Goal: Transaction & Acquisition: Purchase product/service

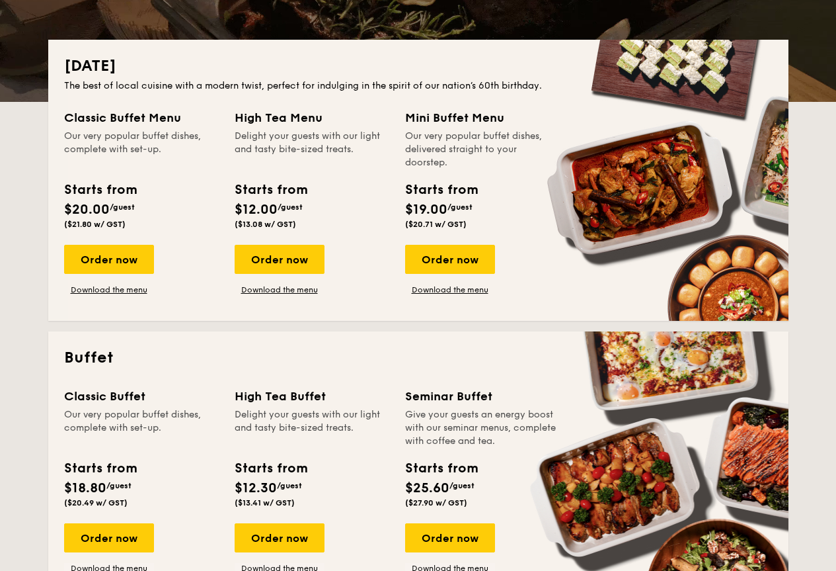
scroll to position [198, 0]
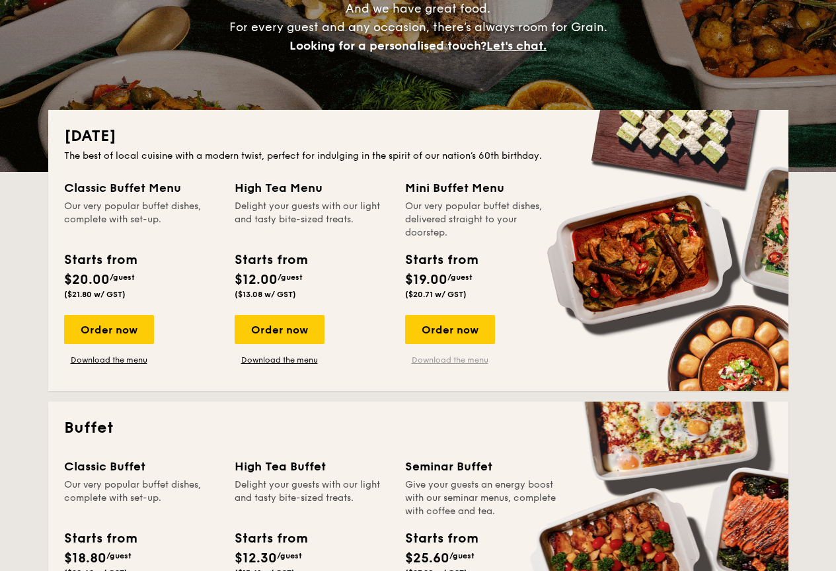
click at [452, 357] on link "Download the menu" at bounding box center [450, 359] width 90 height 11
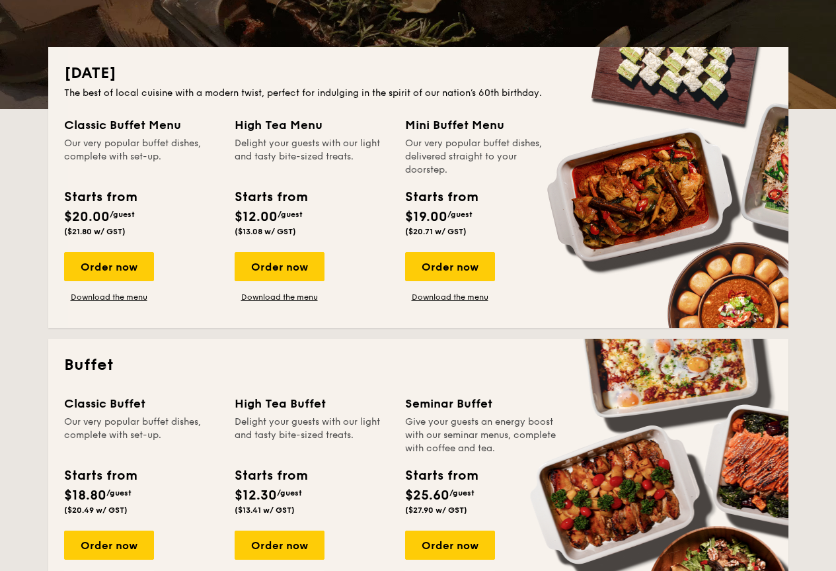
scroll to position [264, 0]
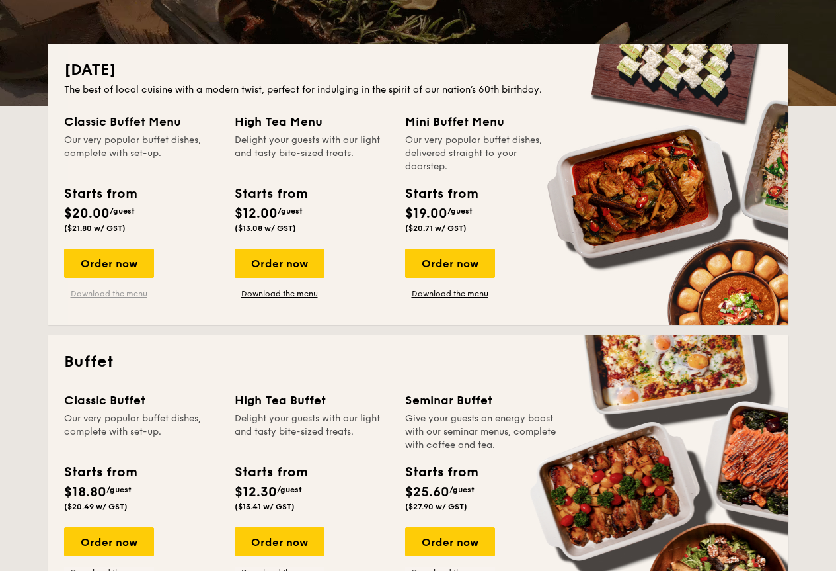
click at [118, 293] on link "Download the menu" at bounding box center [109, 293] width 90 height 11
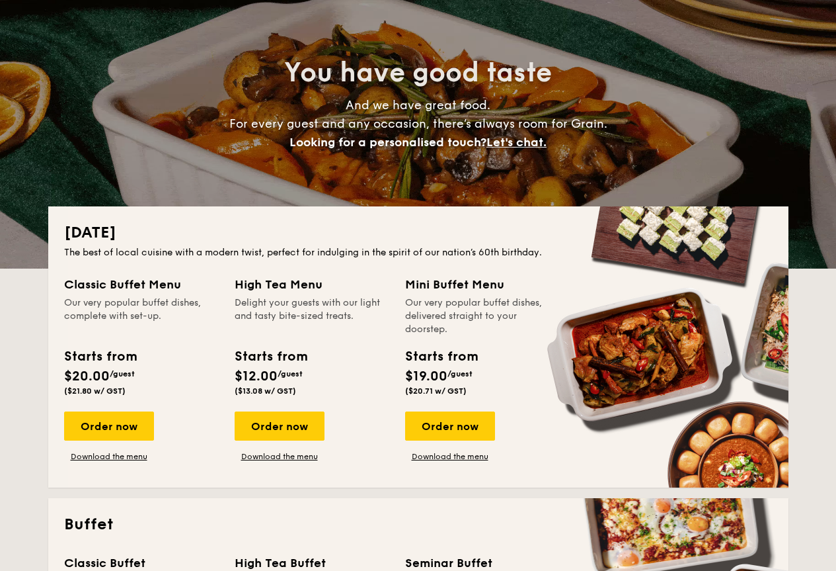
scroll to position [0, 0]
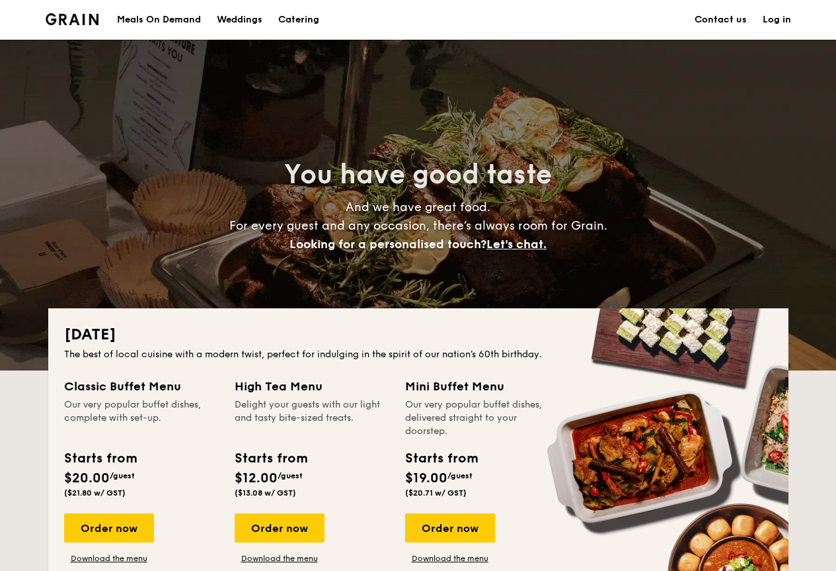
click at [51, 13] on img at bounding box center [73, 19] width 54 height 12
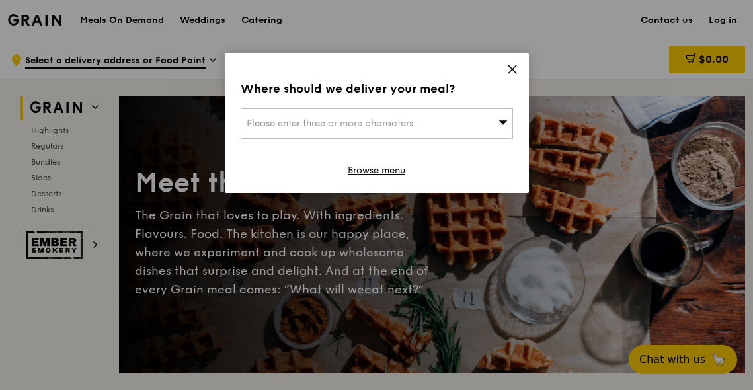
click at [495, 116] on div "Please enter three or more characters" at bounding box center [377, 123] width 272 height 30
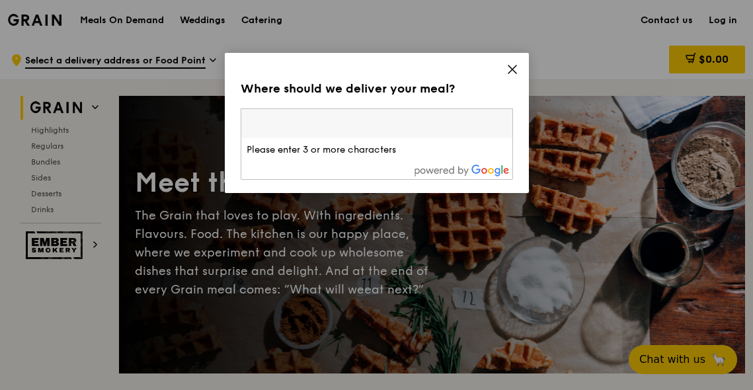
click at [512, 67] on icon at bounding box center [512, 69] width 12 height 12
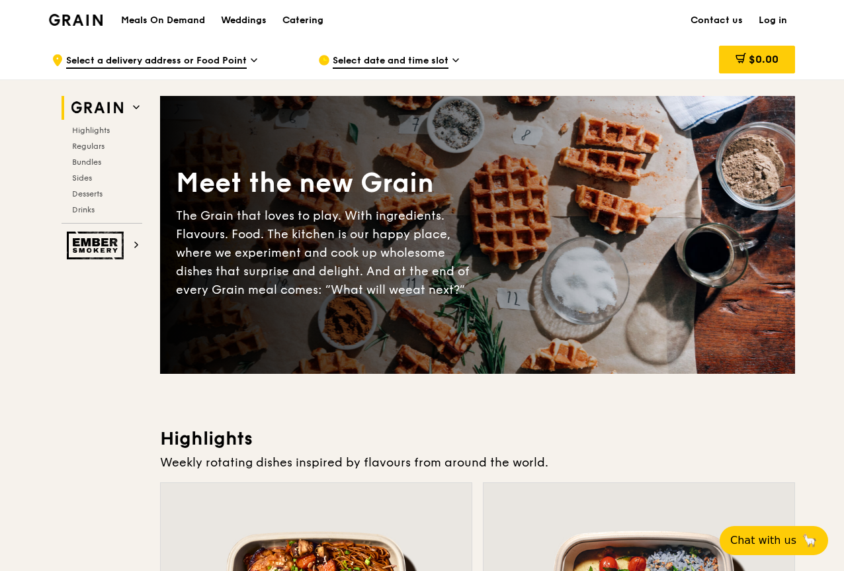
click at [319, 22] on div "Catering" at bounding box center [302, 21] width 41 height 40
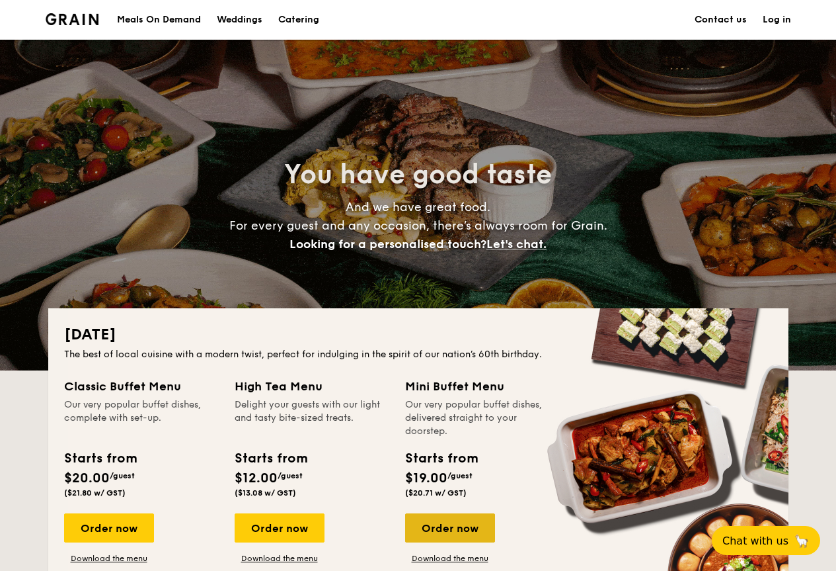
click at [461, 530] on div "Order now" at bounding box center [450, 527] width 90 height 29
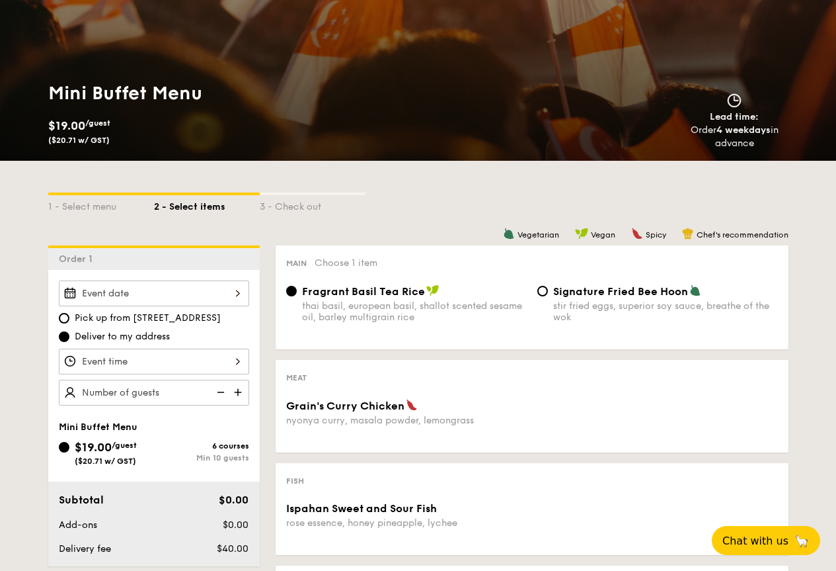
scroll to position [132, 0]
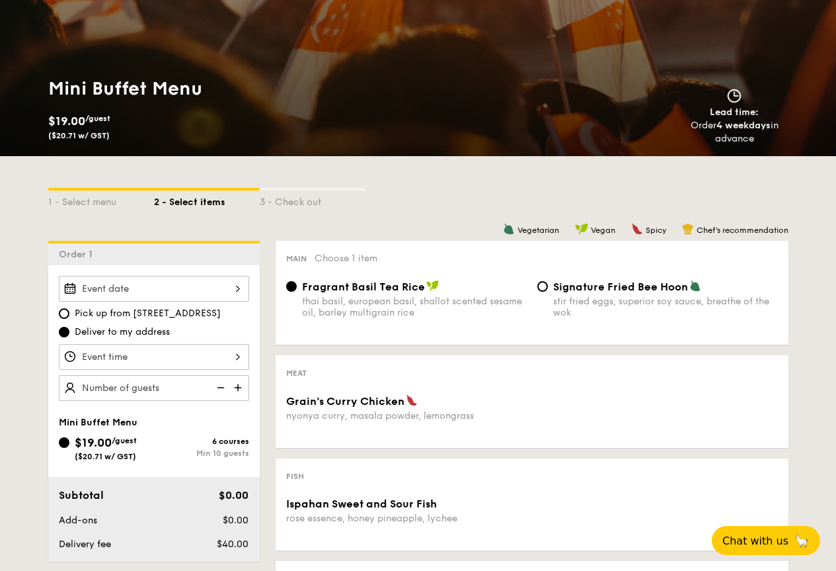
click at [159, 289] on div at bounding box center [154, 289] width 190 height 26
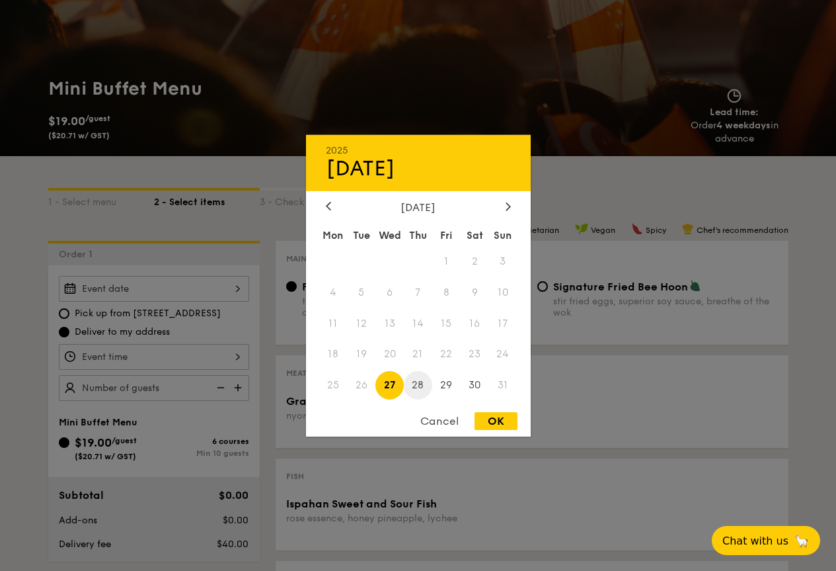
click at [418, 381] on span "28" at bounding box center [418, 385] width 28 height 28
click at [488, 420] on div "OK" at bounding box center [496, 421] width 43 height 18
type input "Aug 28, 2025"
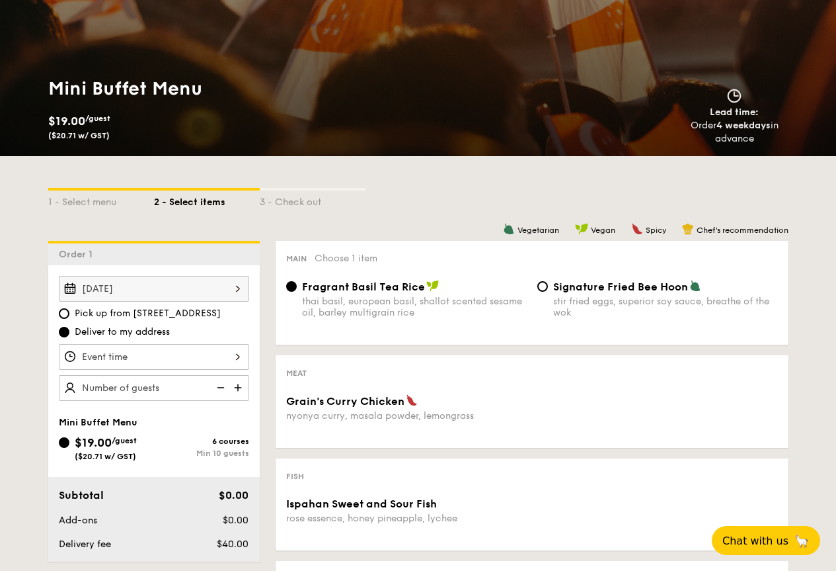
scroll to position [198, 0]
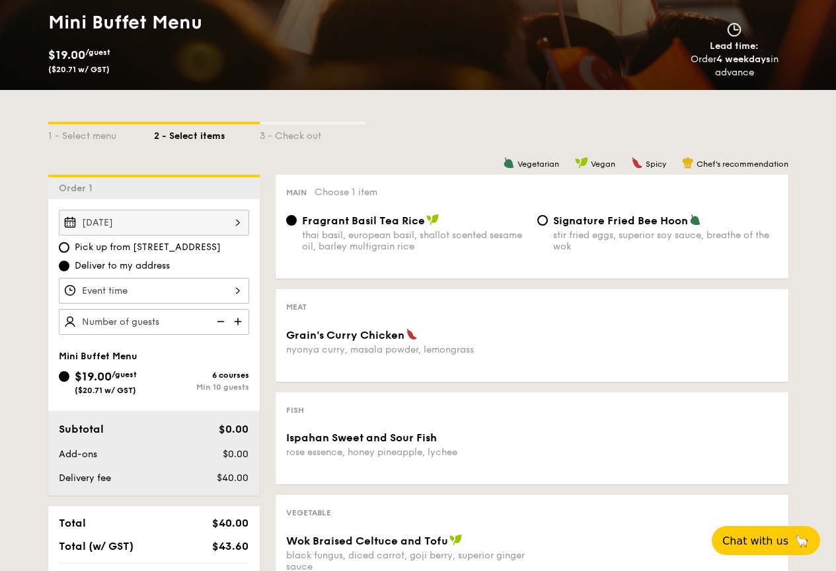
click at [153, 290] on div at bounding box center [154, 291] width 190 height 26
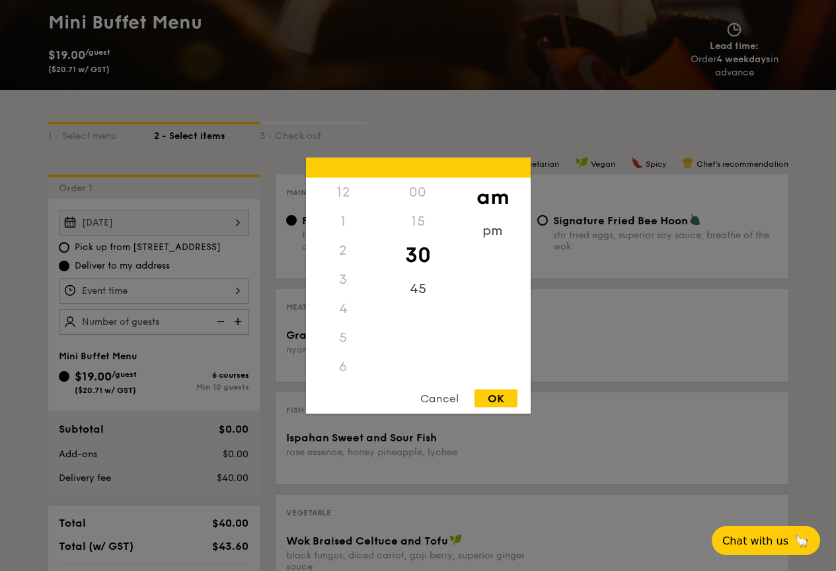
scroll to position [145, 0]
click at [347, 377] on div "11" at bounding box center [343, 380] width 75 height 38
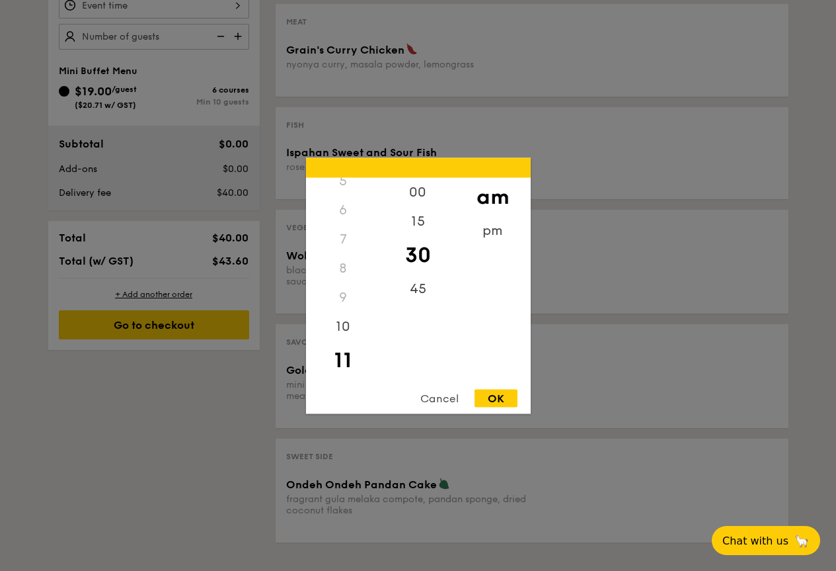
scroll to position [463, 0]
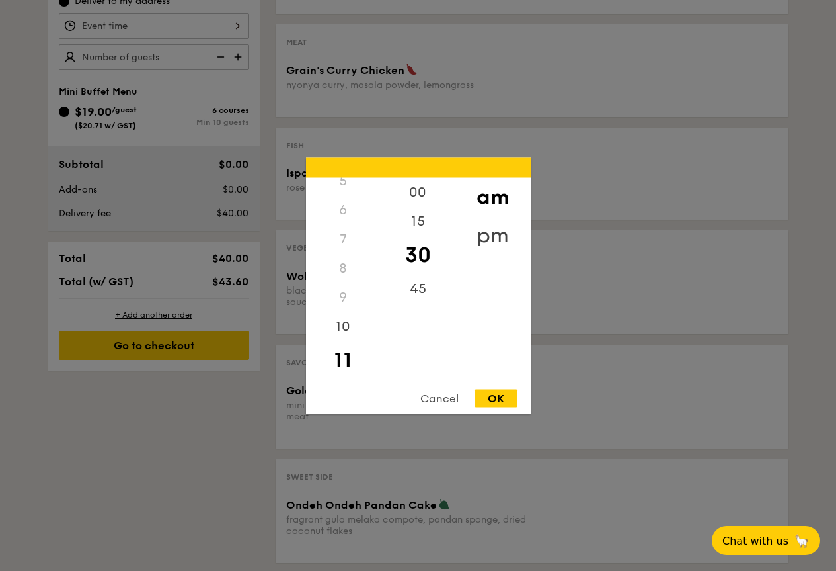
click at [495, 230] on div "pm" at bounding box center [493, 235] width 75 height 38
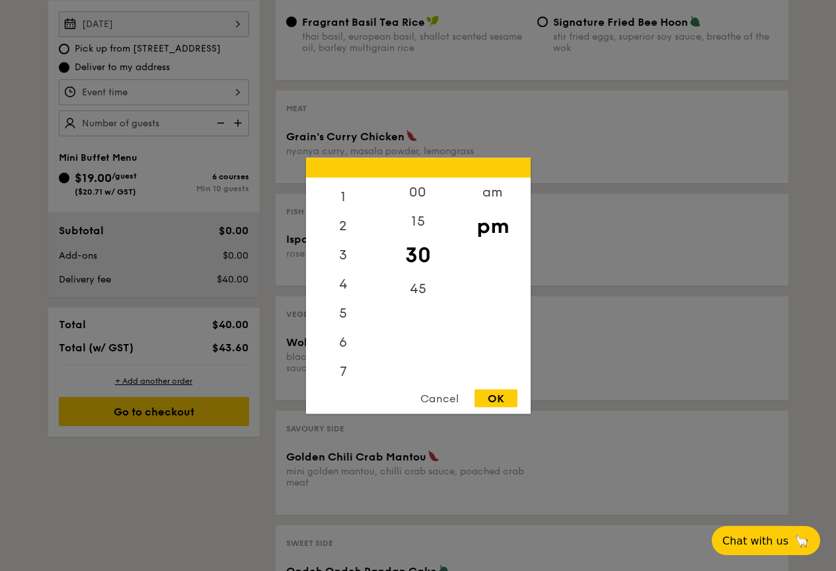
scroll to position [0, 0]
click at [341, 190] on div "12" at bounding box center [343, 196] width 75 height 38
click at [422, 259] on div "30" at bounding box center [418, 254] width 75 height 38
click at [495, 393] on div "OK" at bounding box center [496, 398] width 43 height 18
type input "12:30PM"
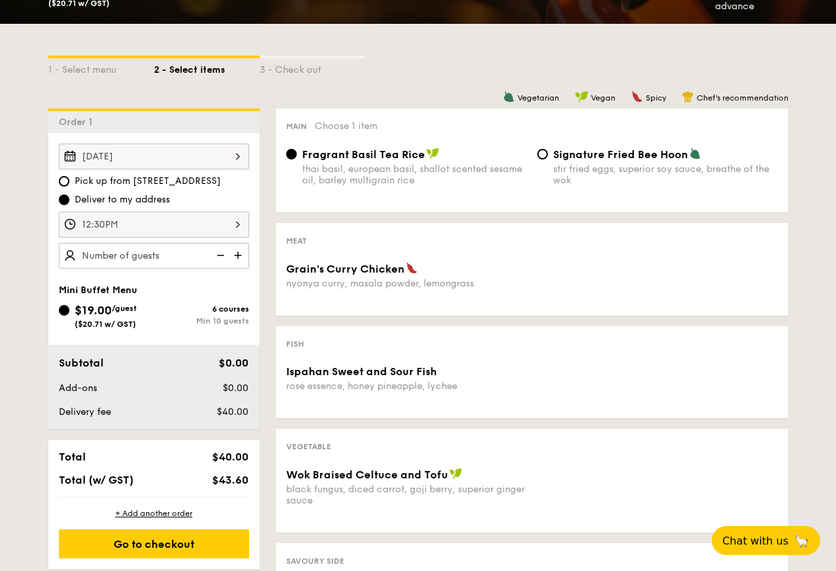
scroll to position [198, 0]
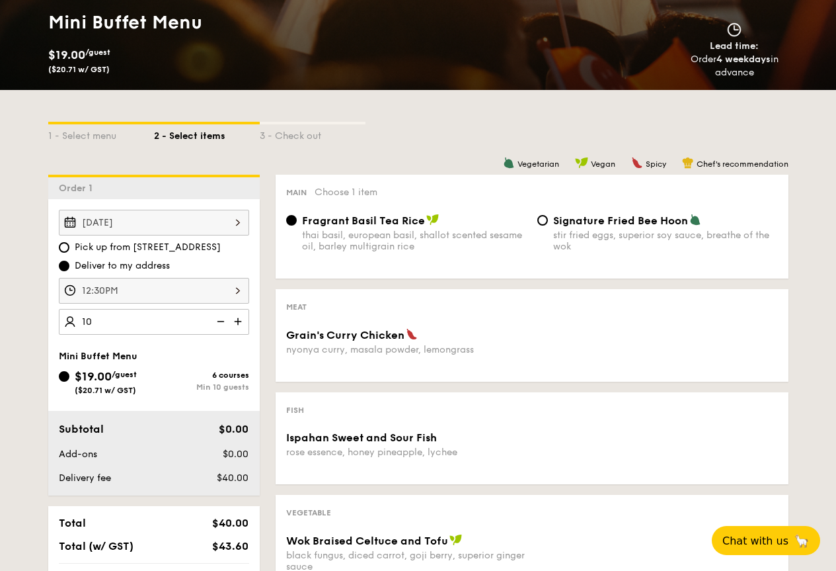
type input "10 guests"
click at [401, 135] on div "1 - Select menu 2 - Select items 3 - Check out" at bounding box center [418, 132] width 740 height 21
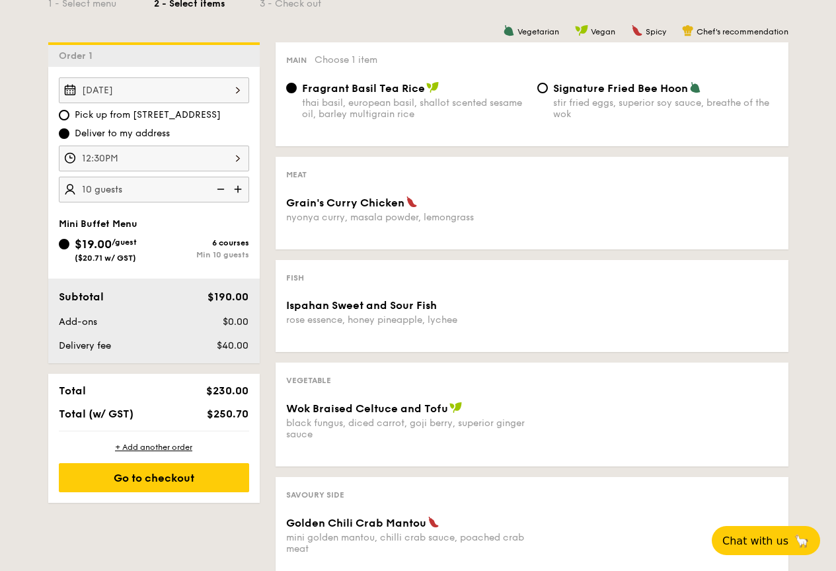
scroll to position [397, 0]
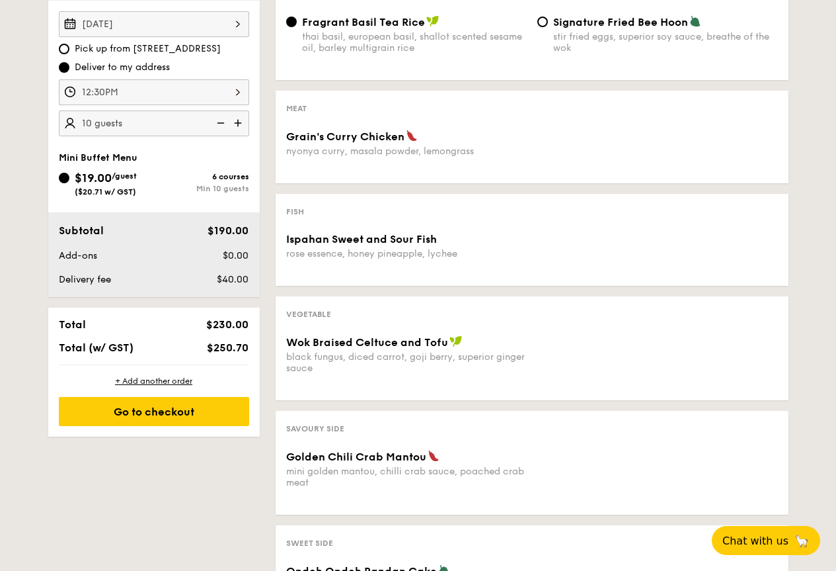
click at [376, 128] on div "Meat Grain's Curry Chicken nyonya curry, masala powder, lemongrass" at bounding box center [532, 137] width 513 height 93
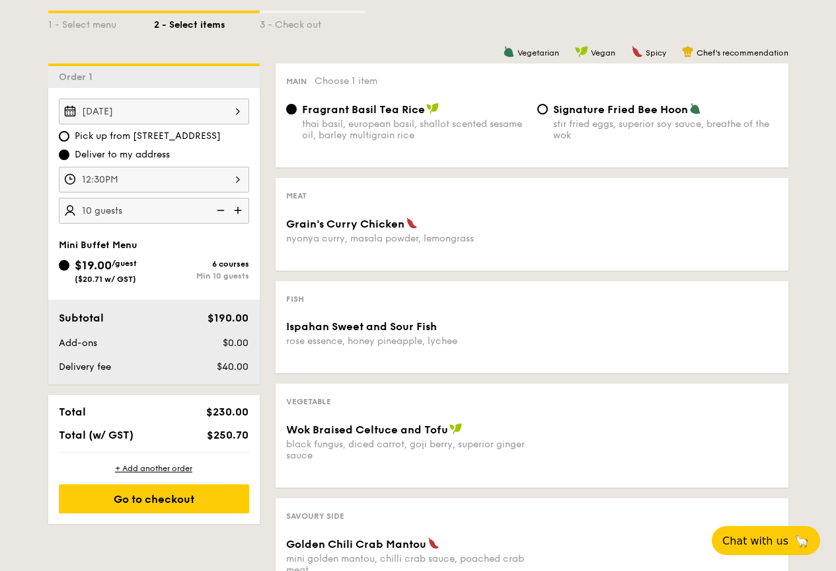
scroll to position [331, 0]
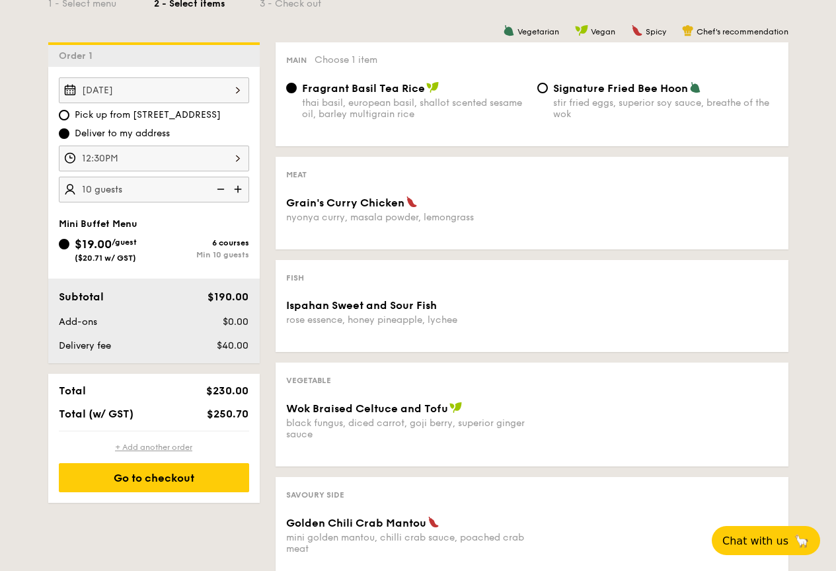
click at [171, 448] on div "+ Add another order" at bounding box center [154, 447] width 190 height 11
radio input "true"
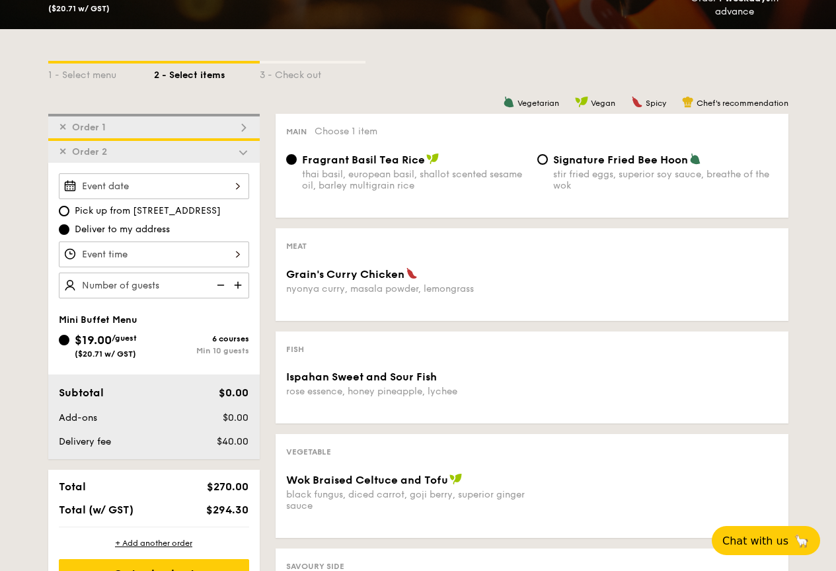
scroll to position [245, 0]
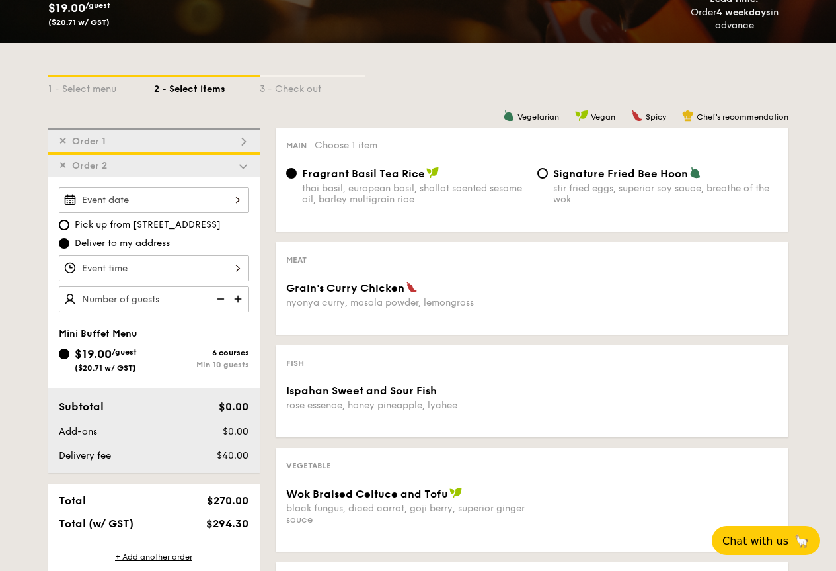
click at [117, 227] on span "Pick up from 5 Burn Road #05-01" at bounding box center [148, 224] width 146 height 13
click at [69, 227] on input "Pick up from 5 Burn Road #05-01" at bounding box center [64, 224] width 11 height 11
radio input "true"
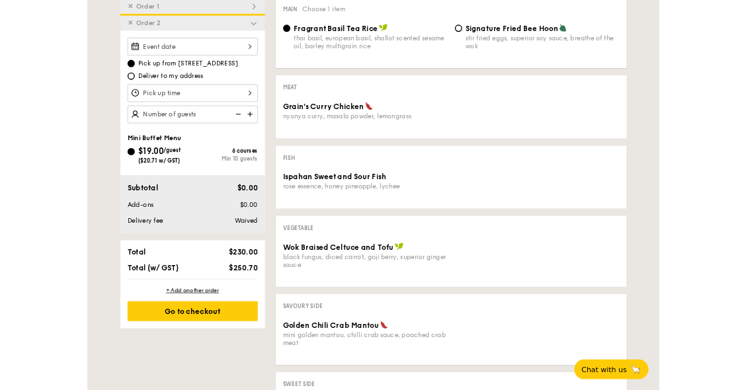
scroll to position [311, 0]
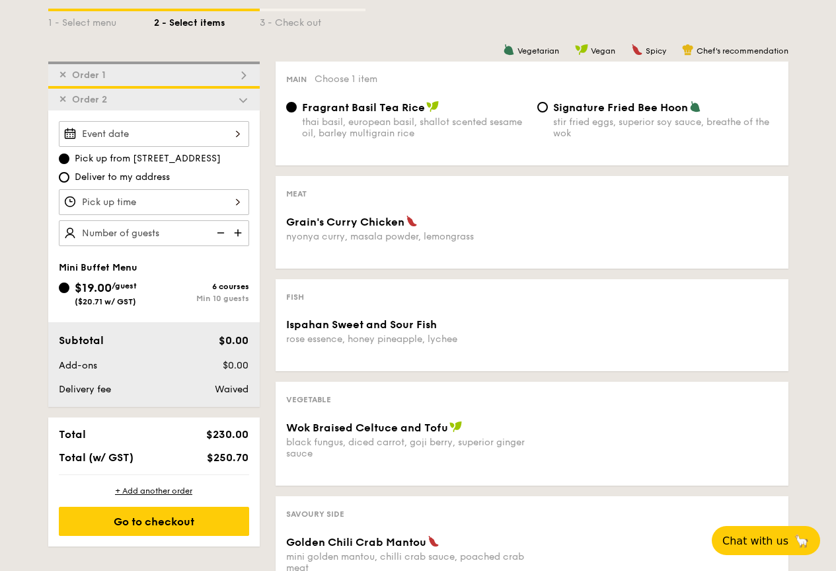
click at [75, 180] on span "Deliver to my address" at bounding box center [122, 177] width 95 height 13
click at [69, 180] on input "Deliver to my address" at bounding box center [64, 177] width 11 height 11
radio input "true"
click at [103, 155] on span "Pick up from 5 Burn Road #05-01" at bounding box center [148, 158] width 146 height 13
click at [69, 155] on input "Pick up from 5 Burn Road #05-01" at bounding box center [64, 158] width 11 height 11
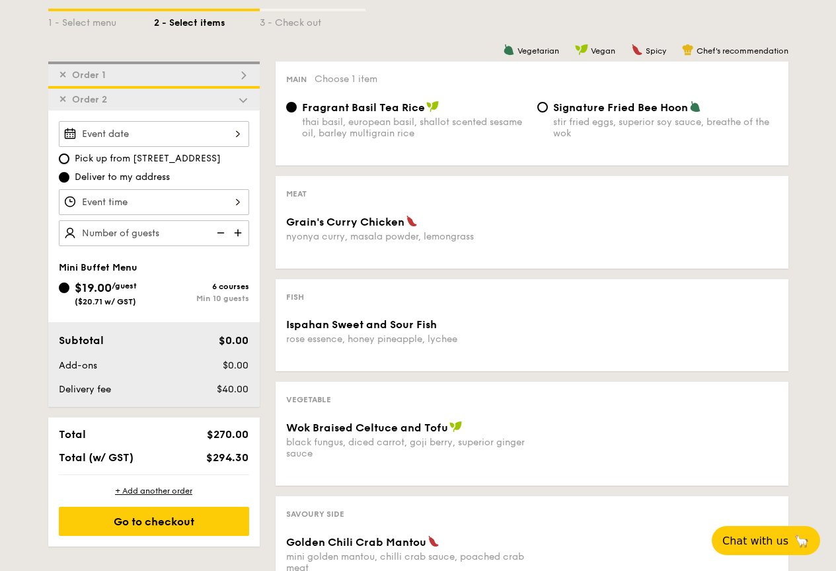
radio input "true"
click at [111, 174] on span "Deliver to my address" at bounding box center [122, 177] width 95 height 13
click at [69, 174] on input "Deliver to my address" at bounding box center [64, 177] width 11 height 11
radio input "true"
